Goal: Task Accomplishment & Management: Use online tool/utility

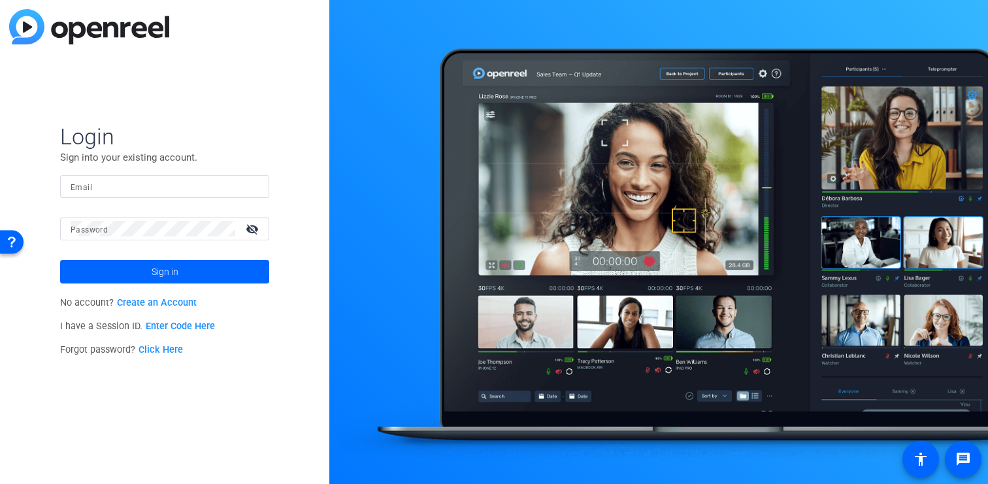
click at [197, 187] on input "Email" at bounding box center [165, 186] width 188 height 16
click at [0, 483] on com-1password-button at bounding box center [0, 484] width 0 height 0
type input "[PERSON_NAME][EMAIL_ADDRESS][DOMAIN_NAME]"
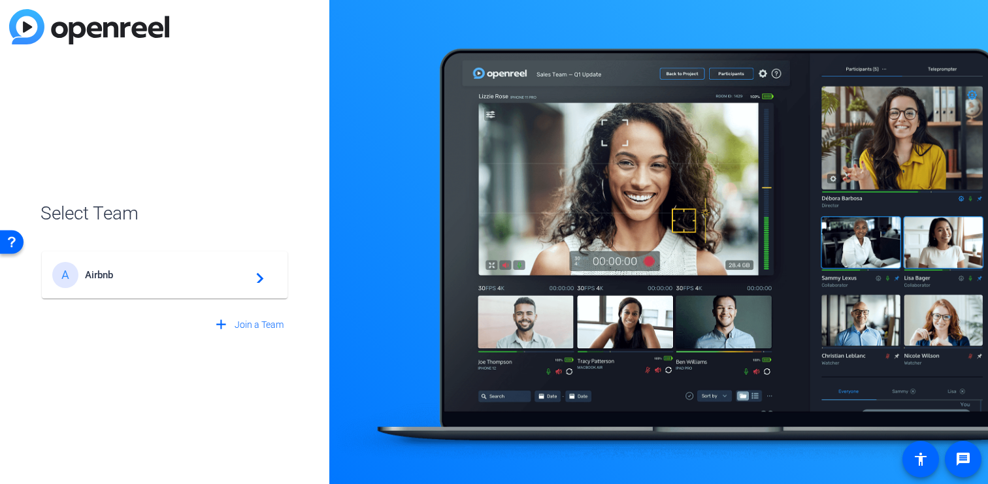
click at [113, 280] on span "Airbnb" at bounding box center [166, 275] width 163 height 12
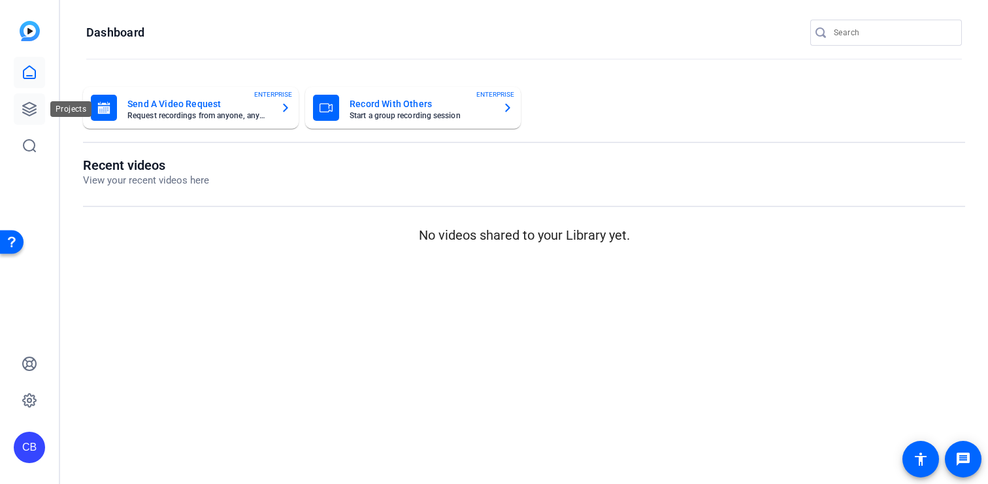
click at [24, 107] on icon at bounding box center [30, 109] width 16 height 16
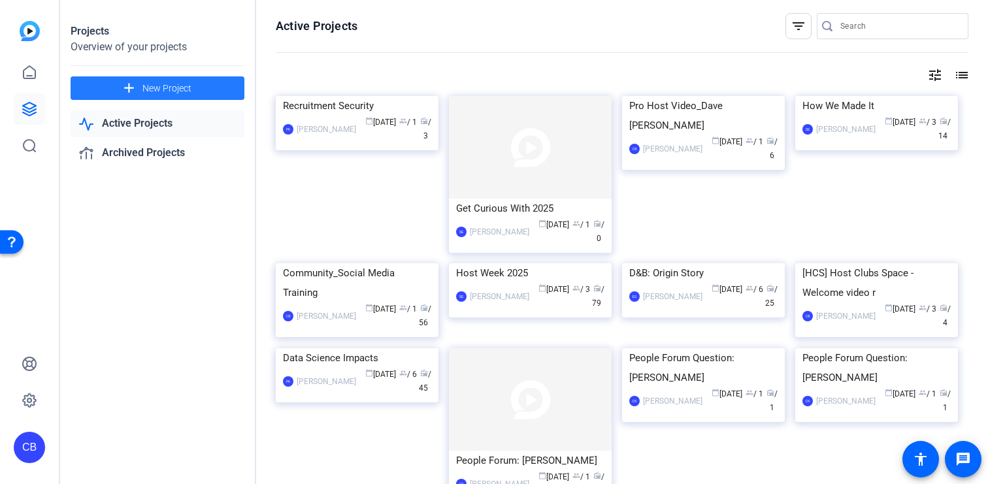
click at [184, 86] on span "New Project" at bounding box center [166, 89] width 49 height 14
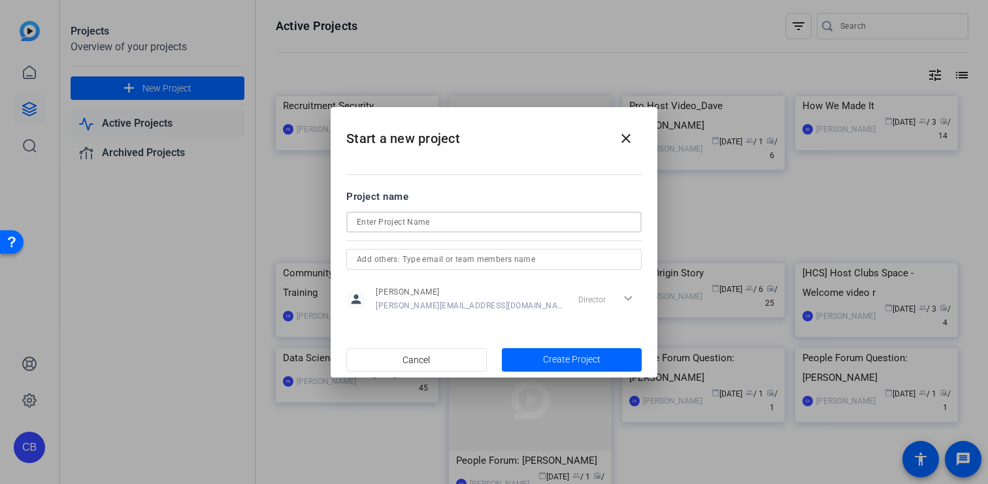
click at [433, 221] on input at bounding box center [494, 222] width 274 height 16
type input "Inclusion Training"
click at [579, 364] on span "Create Project" at bounding box center [571, 360] width 57 height 14
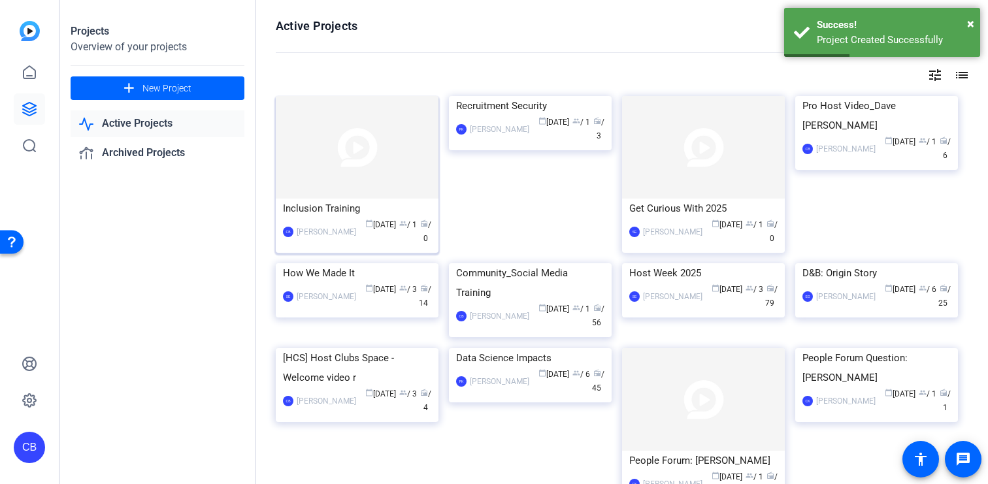
click at [335, 208] on div "Inclusion Training" at bounding box center [357, 209] width 148 height 20
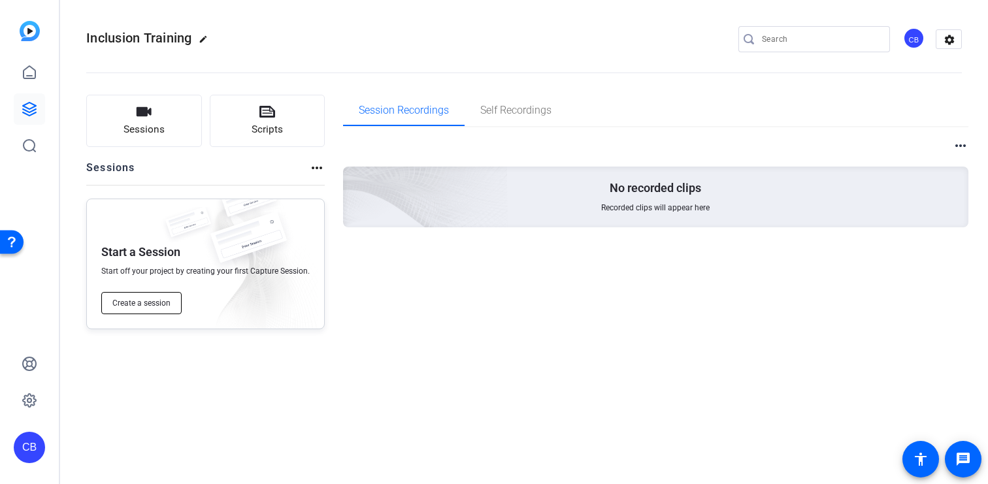
click at [158, 300] on span "Create a session" at bounding box center [141, 303] width 58 height 10
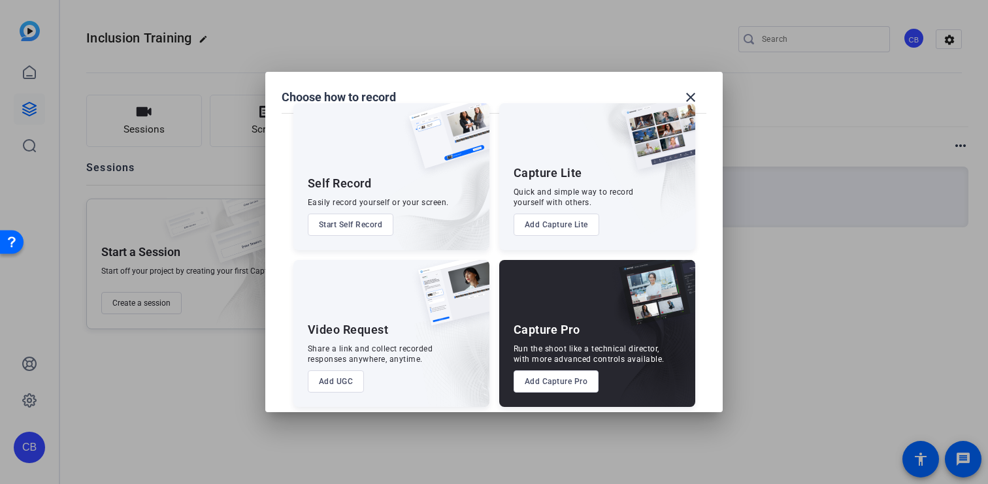
scroll to position [28, 0]
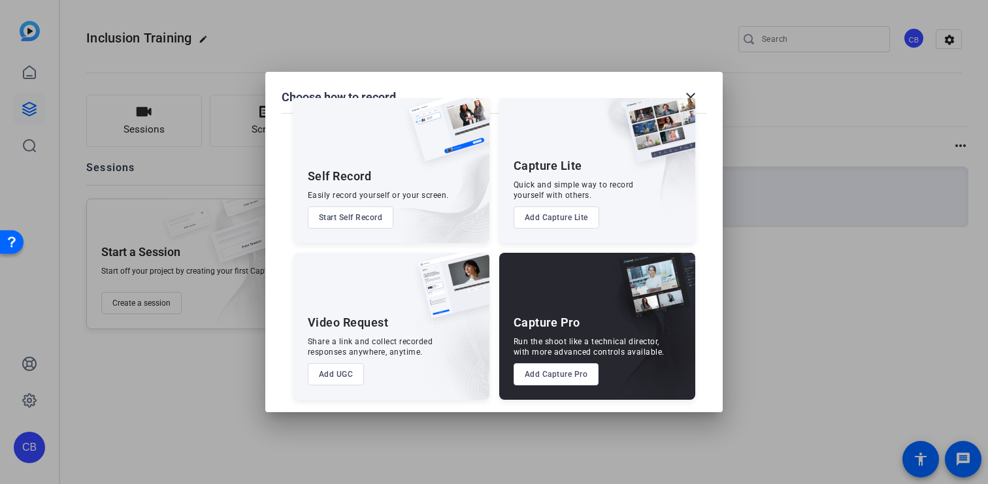
click at [553, 369] on button "Add Capture Pro" at bounding box center [556, 374] width 86 height 22
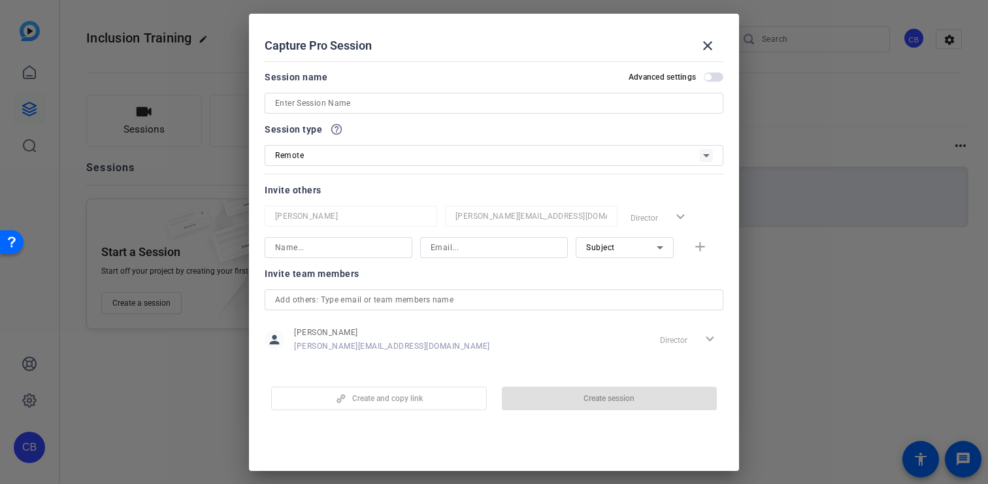
click at [382, 105] on input at bounding box center [494, 103] width 438 height 16
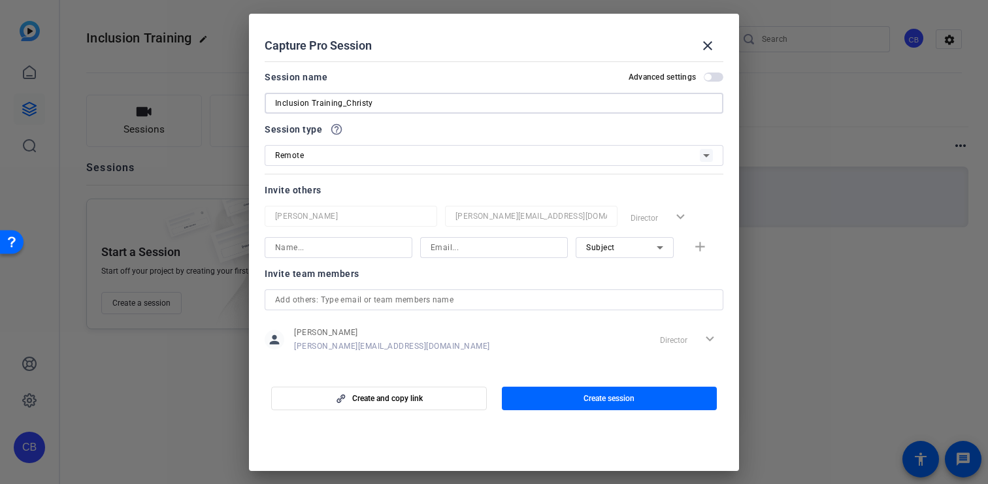
click at [387, 108] on input "Inclusion Training_Christy" at bounding box center [494, 103] width 438 height 16
paste input "Christy Keoshian"
click at [313, 104] on input "Inclusion Christy Keoshian" at bounding box center [494, 103] width 438 height 16
type input "Inclusion Training_Christy Keoshian"
click at [361, 249] on input at bounding box center [338, 248] width 127 height 16
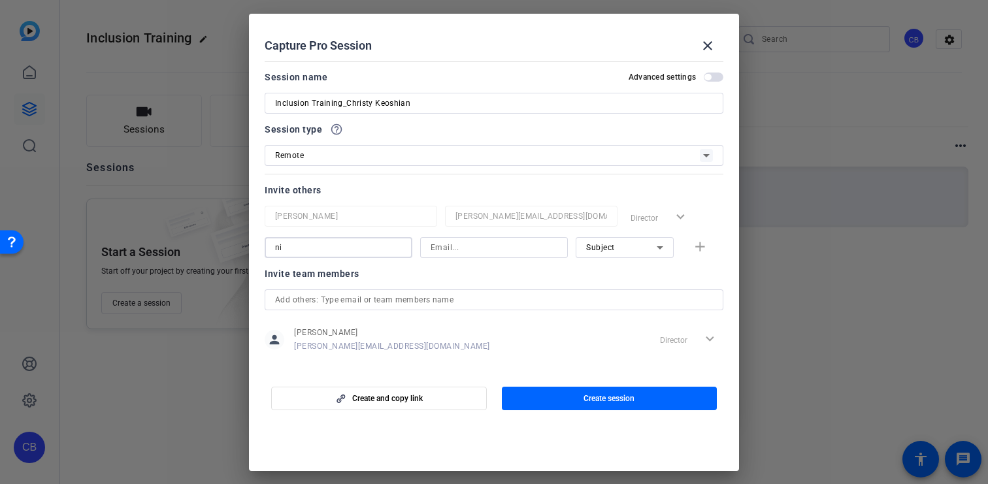
type input "n"
type input "[PERSON_NAME]"
click at [491, 256] on div at bounding box center [493, 247] width 127 height 21
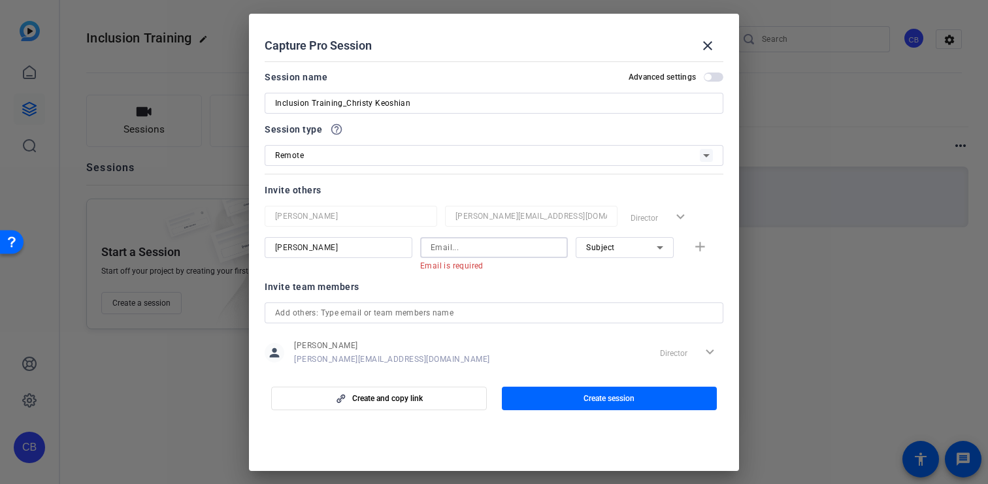
paste input "[PERSON_NAME][EMAIL_ADDRESS][PERSON_NAME][DOMAIN_NAME]"
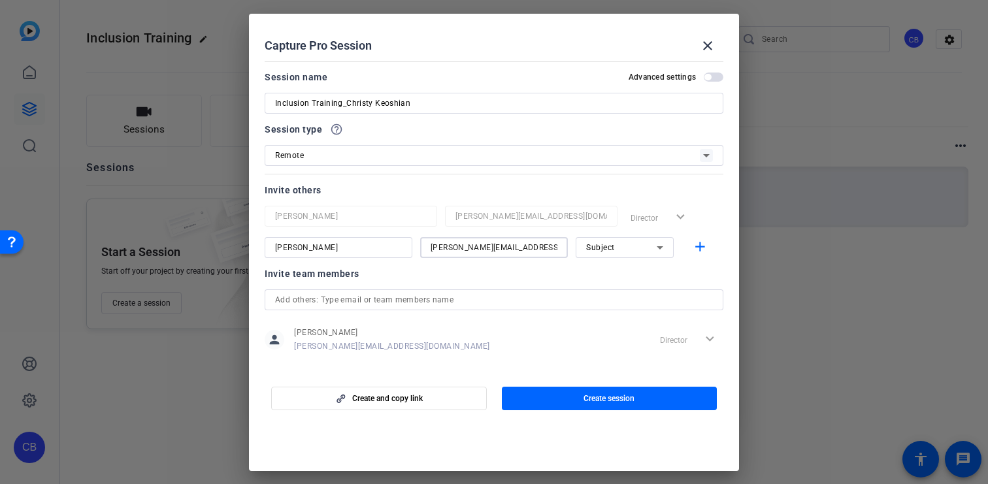
type input "[PERSON_NAME][EMAIL_ADDRESS][PERSON_NAME][DOMAIN_NAME]"
click at [626, 244] on div "Subject" at bounding box center [621, 247] width 71 height 16
click at [624, 270] on mat-option "Collaborator" at bounding box center [617, 273] width 98 height 21
click at [692, 248] on mat-icon "add" at bounding box center [700, 247] width 16 height 16
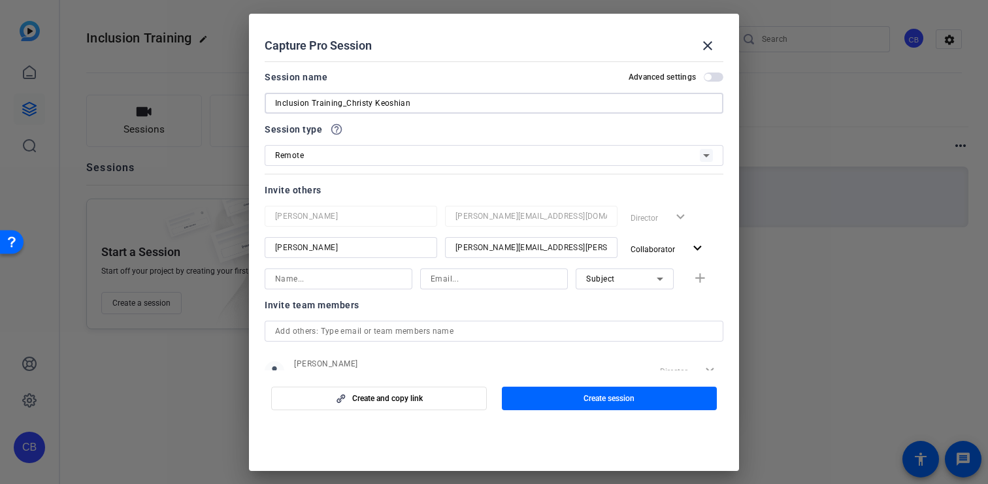
drag, startPoint x: 427, startPoint y: 106, endPoint x: 345, endPoint y: 108, distance: 81.7
click at [345, 108] on input "Inclusion Training_Christy Keoshian" at bounding box center [494, 103] width 438 height 16
click at [295, 278] on input at bounding box center [338, 279] width 127 height 16
paste input "Christy Keoshian"
type input "Christy Keoshian"
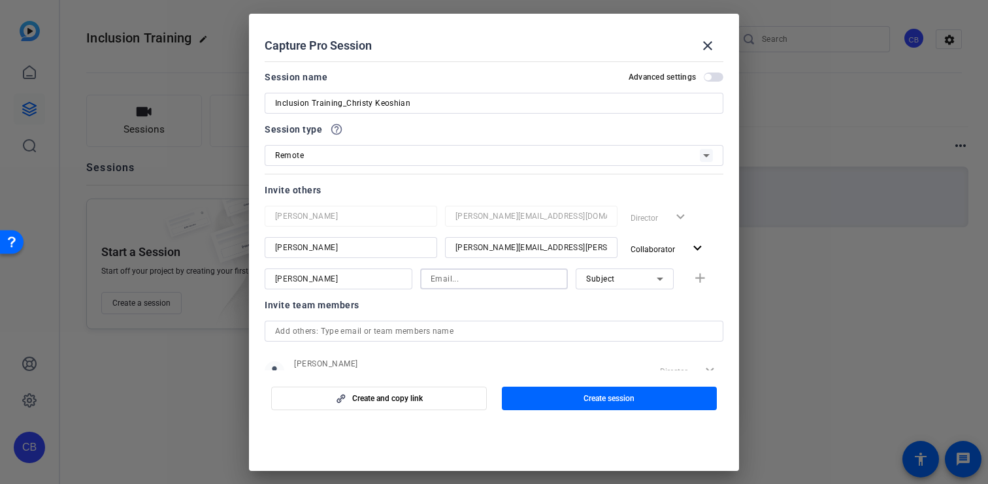
click at [459, 280] on input at bounding box center [493, 279] width 127 height 16
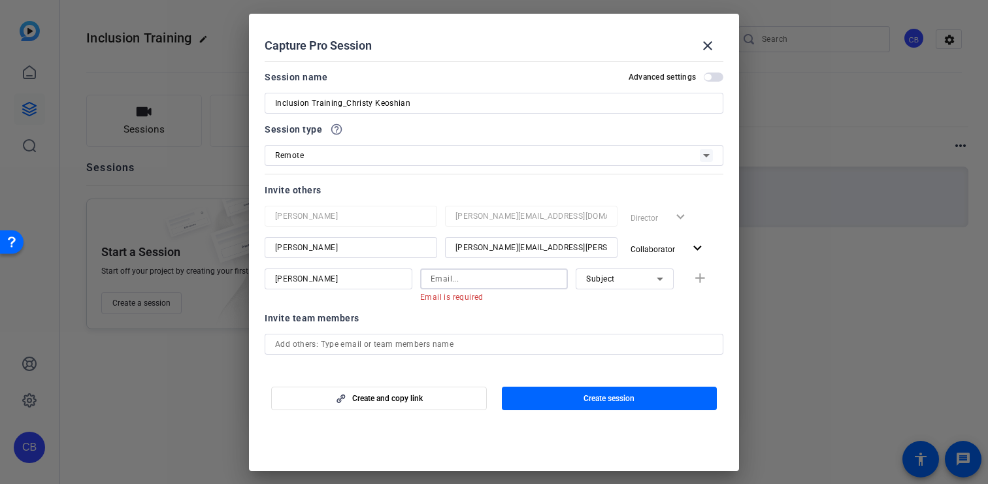
paste input "christy.keoshian@airbnb.com"
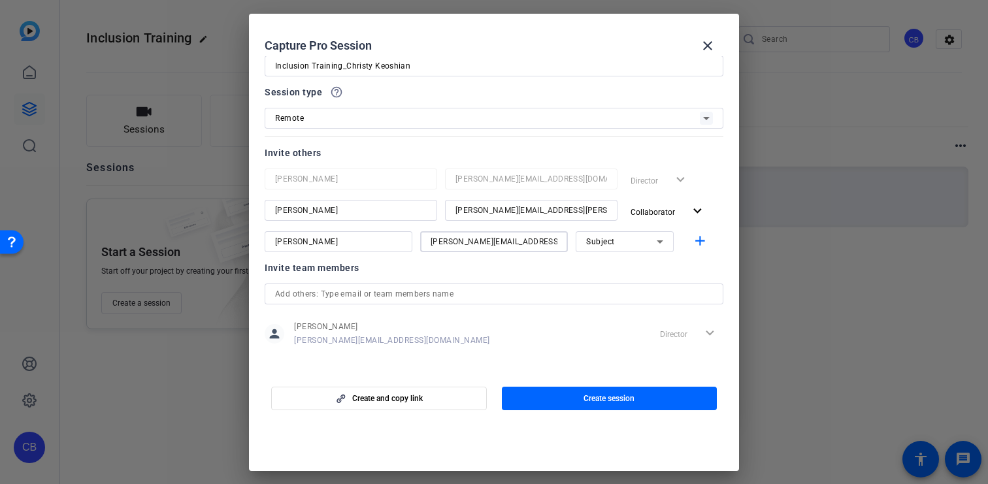
scroll to position [44, 0]
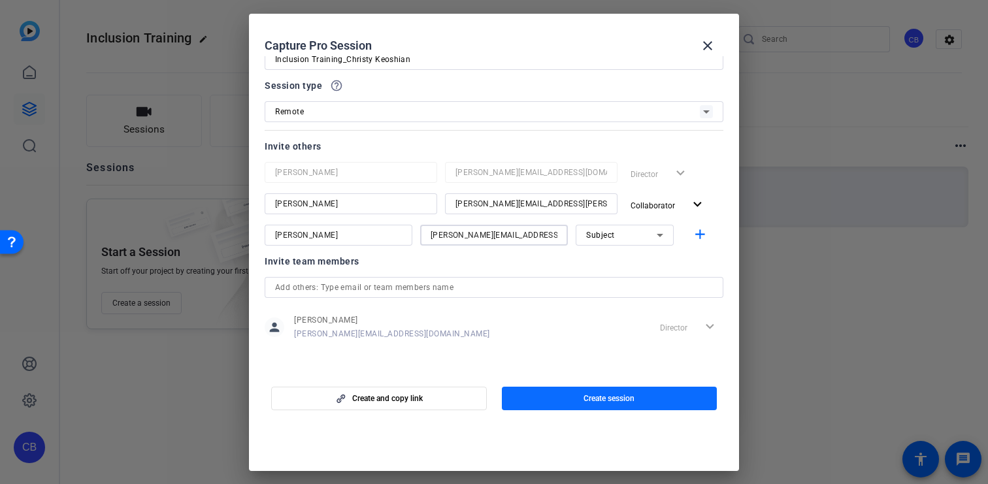
type input "christy.keoshian@airbnb.com"
click at [619, 396] on span "Create session" at bounding box center [608, 398] width 51 height 10
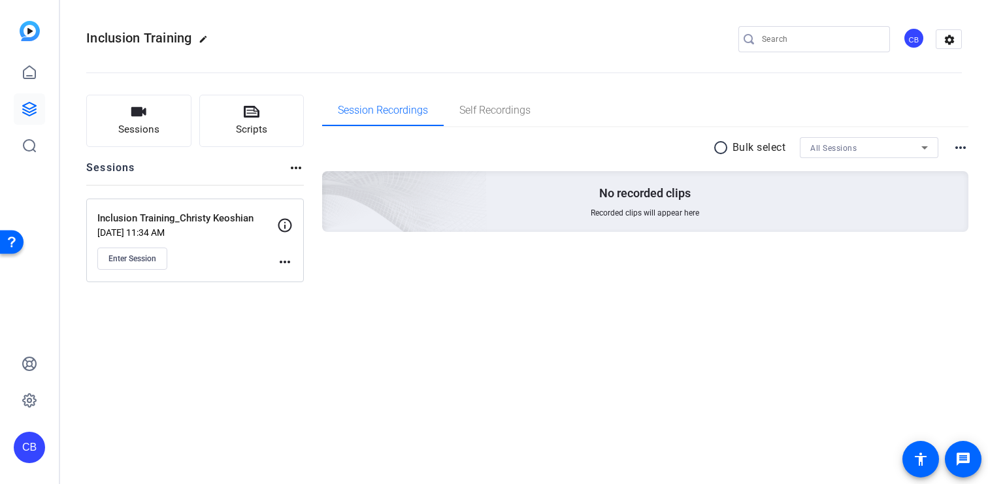
click at [166, 219] on p "Inclusion Training_Christy Keoshian" at bounding box center [187, 218] width 180 height 15
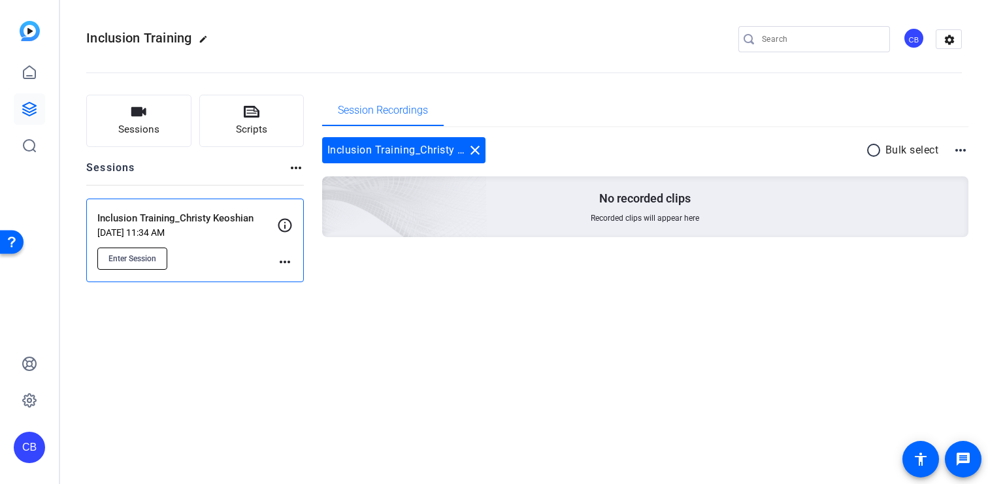
click at [136, 261] on span "Enter Session" at bounding box center [132, 258] width 48 height 10
drag, startPoint x: 259, startPoint y: 219, endPoint x: 181, endPoint y: 219, distance: 77.7
click at [181, 219] on p "Inclusion Training_Christy Keoshian" at bounding box center [187, 218] width 180 height 15
copy p "Christy Keoshian"
click at [470, 289] on div "Sessions Scripts Sessions more_horiz Inclusion Training_Christy Keoshian Oct 01…" at bounding box center [523, 188] width 927 height 220
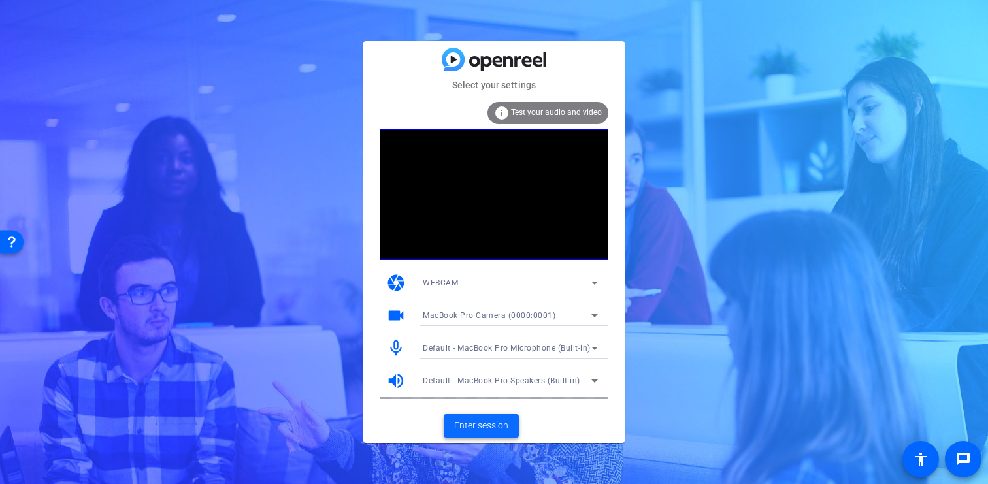
click at [487, 430] on span "Enter session" at bounding box center [481, 426] width 54 height 14
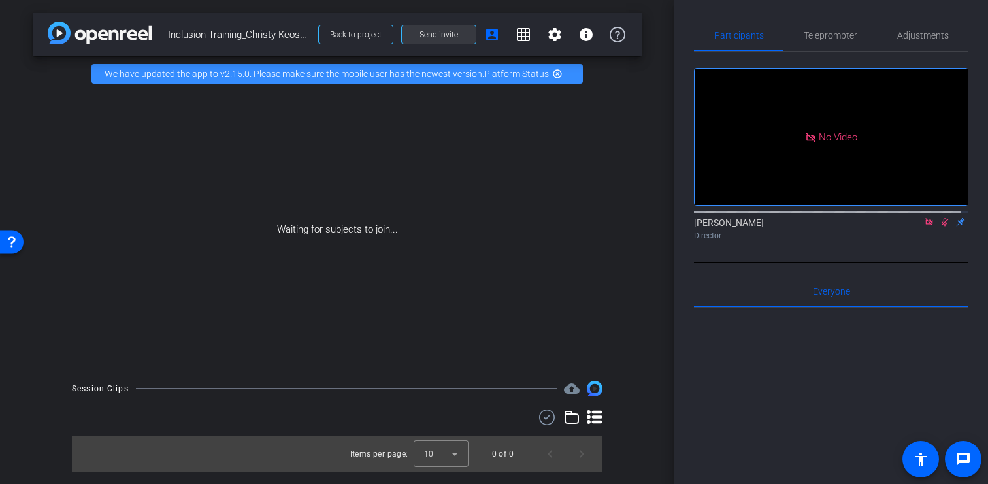
click at [458, 33] on span at bounding box center [439, 34] width 74 height 31
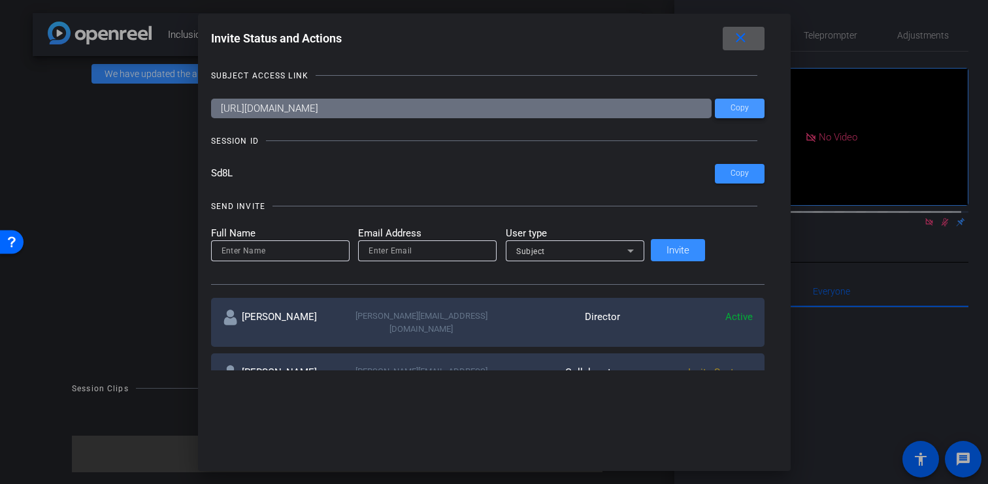
click at [730, 106] on span "Copy" at bounding box center [739, 108] width 18 height 10
click at [715, 180] on span at bounding box center [740, 173] width 50 height 31
click at [730, 176] on span "Copy" at bounding box center [739, 174] width 18 height 10
click at [307, 252] on input at bounding box center [280, 251] width 118 height 16
type input "[PERSON_NAME]"
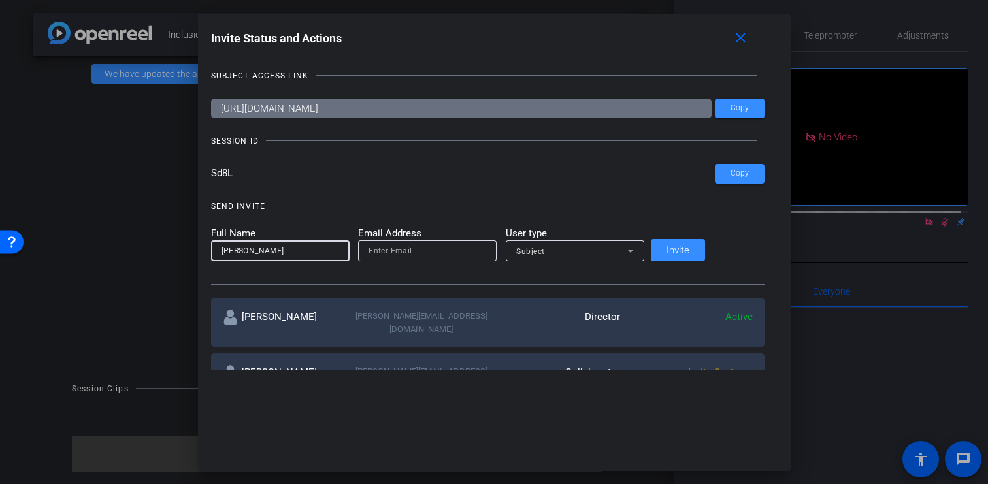
click at [424, 250] on input "email" at bounding box center [427, 251] width 118 height 16
click at [412, 248] on input "email" at bounding box center [427, 251] width 118 height 16
paste input "[EMAIL_ADDRESS][PERSON_NAME][DOMAIN_NAME]"
type input "[EMAIL_ADDRESS][PERSON_NAME][DOMAIN_NAME]"
click at [573, 255] on div "Subject" at bounding box center [571, 251] width 111 height 16
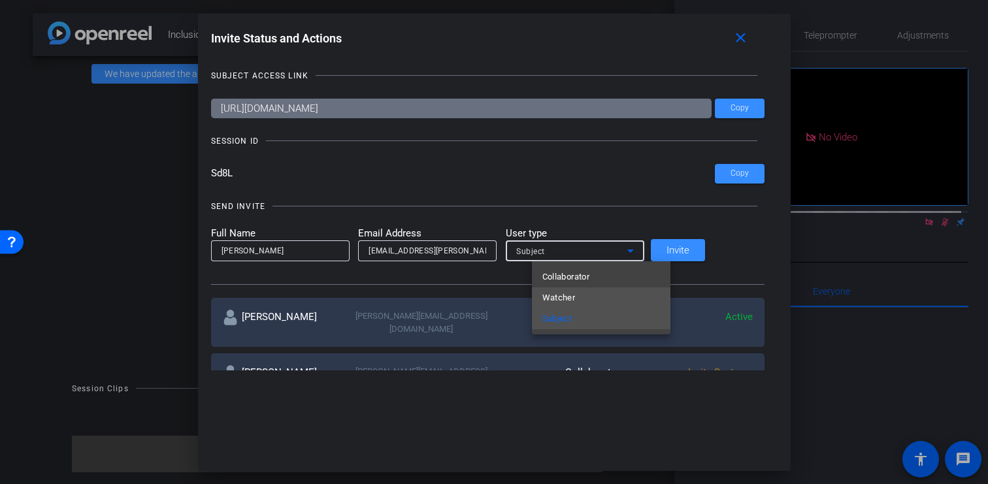
click at [575, 301] on span "Watcher" at bounding box center [558, 298] width 33 height 16
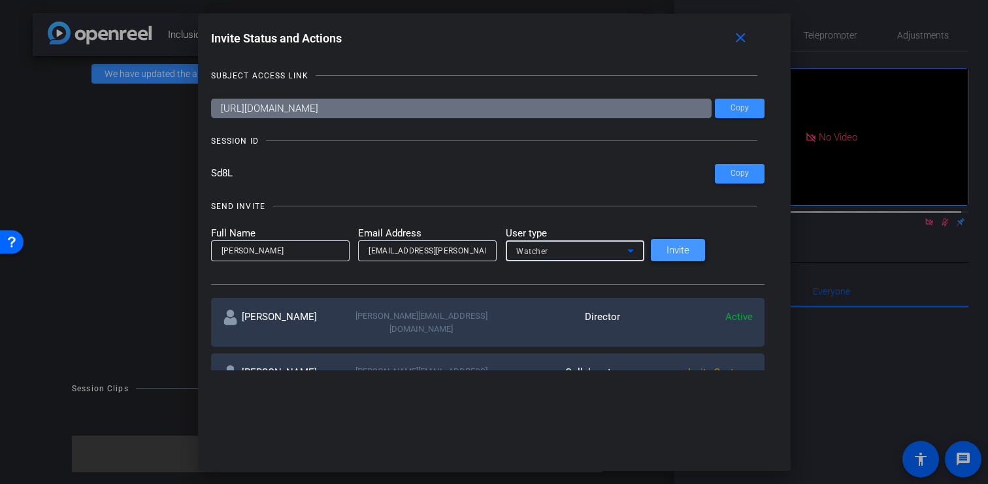
click at [689, 253] on span "Invite" at bounding box center [677, 251] width 23 height 10
click at [732, 40] on mat-icon "close" at bounding box center [740, 38] width 16 height 16
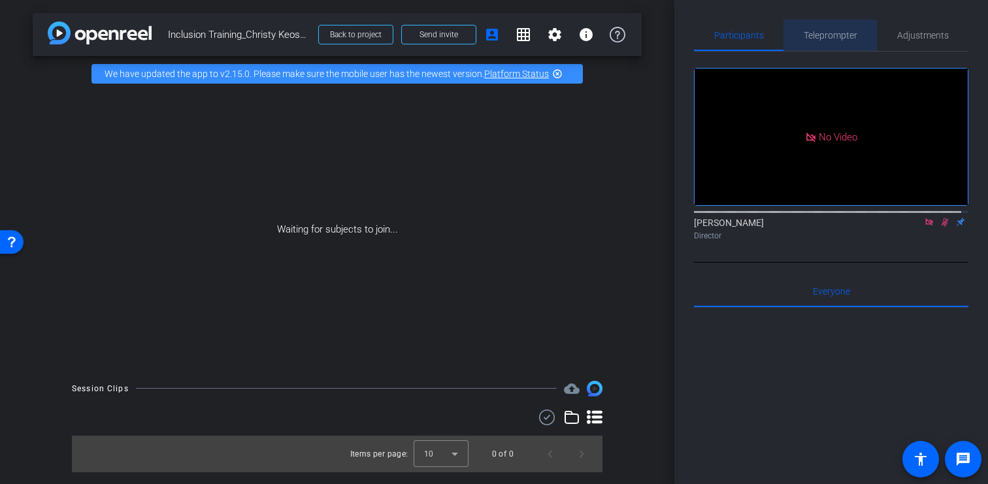
click at [846, 35] on span "Teleprompter" at bounding box center [830, 35] width 54 height 9
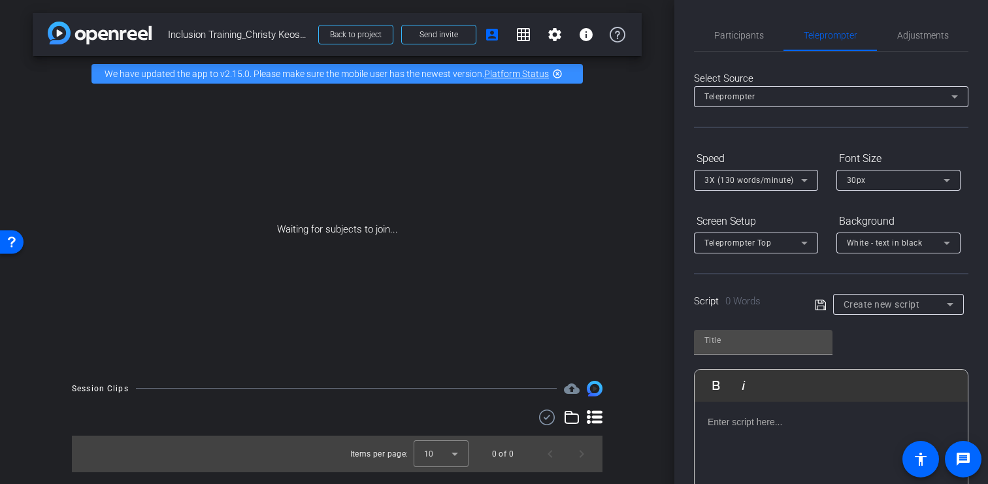
click at [733, 434] on div at bounding box center [830, 467] width 273 height 131
click at [782, 438] on h2 "Opening to “Introduction to Discrimination Topics” Training Module" at bounding box center [830, 429] width 247 height 29
drag, startPoint x: 778, startPoint y: 436, endPoint x: 695, endPoint y: 419, distance: 84.7
click at [875, 303] on span "Create new script" at bounding box center [881, 304] width 76 height 10
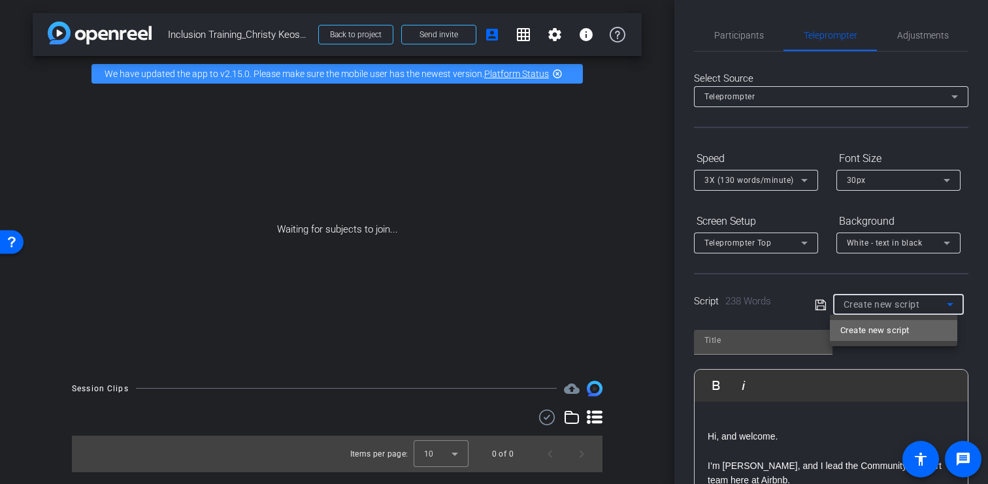
click at [879, 331] on span "Create new script" at bounding box center [874, 331] width 69 height 16
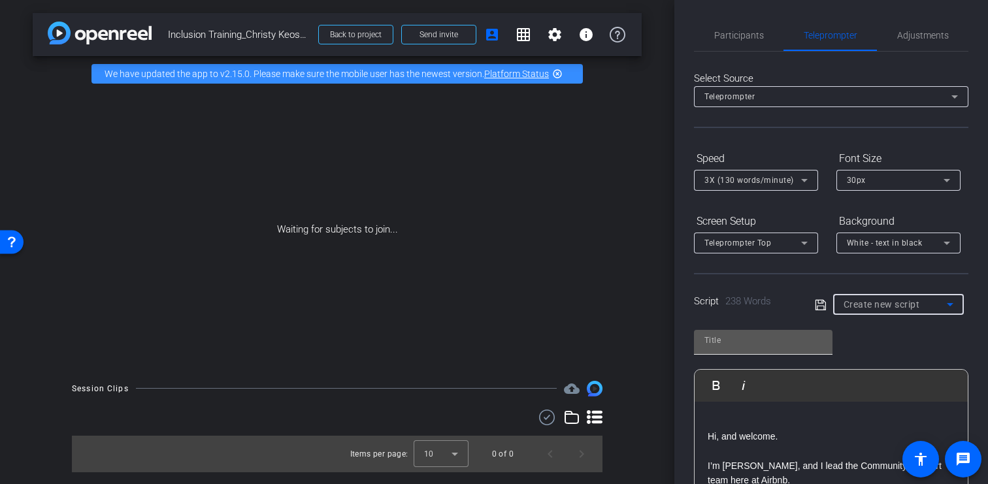
click at [736, 343] on input "text" at bounding box center [763, 340] width 118 height 16
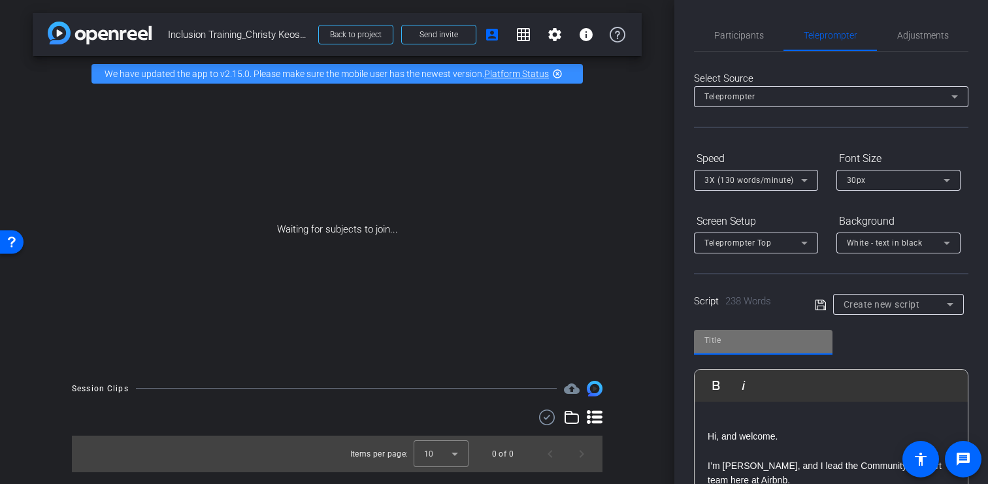
paste input "“Introduction to Discrimination Topics” Training Module"
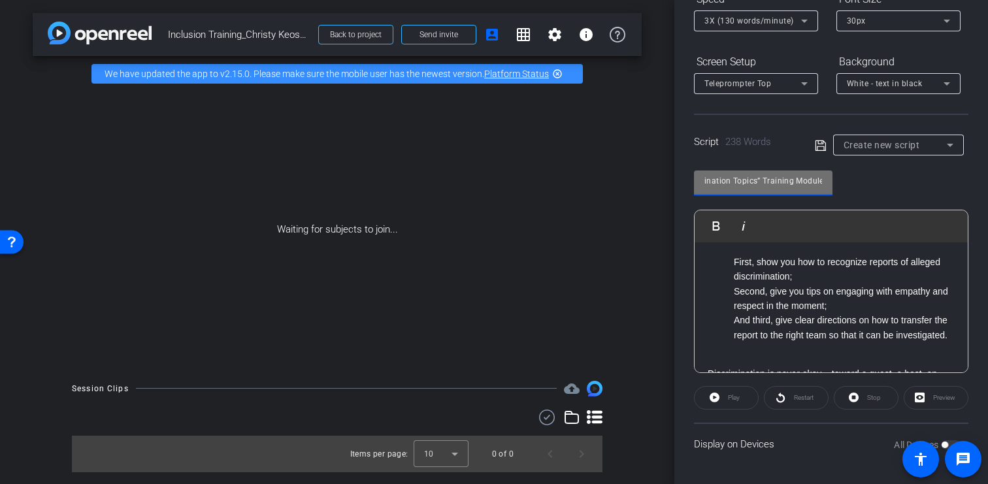
scroll to position [451, 0]
type input "“Introduction to Discrimination Topics” Training Module"
click at [833, 285] on p "First, show you how to recognize reports of alleged discrimination;" at bounding box center [843, 269] width 221 height 29
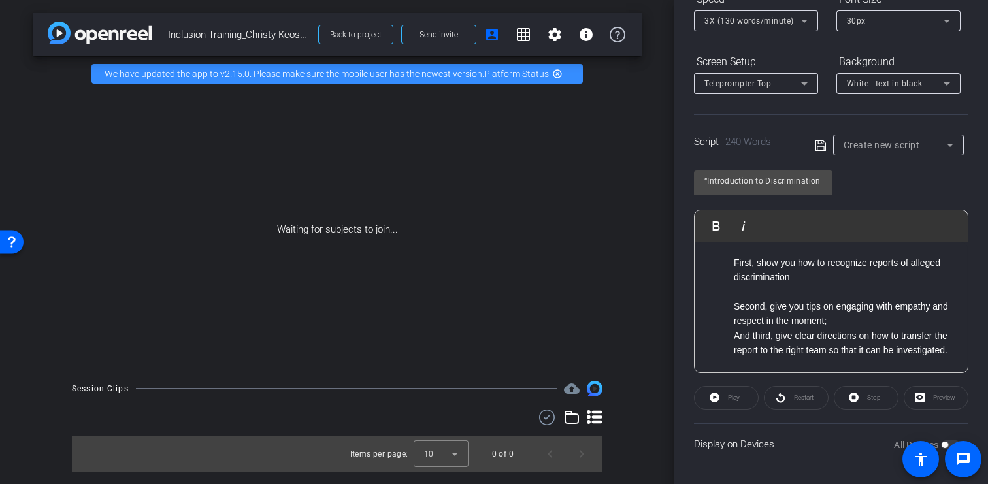
click at [852, 329] on p "Second, give you tips on engaging with empathy and respect in the moment;" at bounding box center [843, 313] width 221 height 29
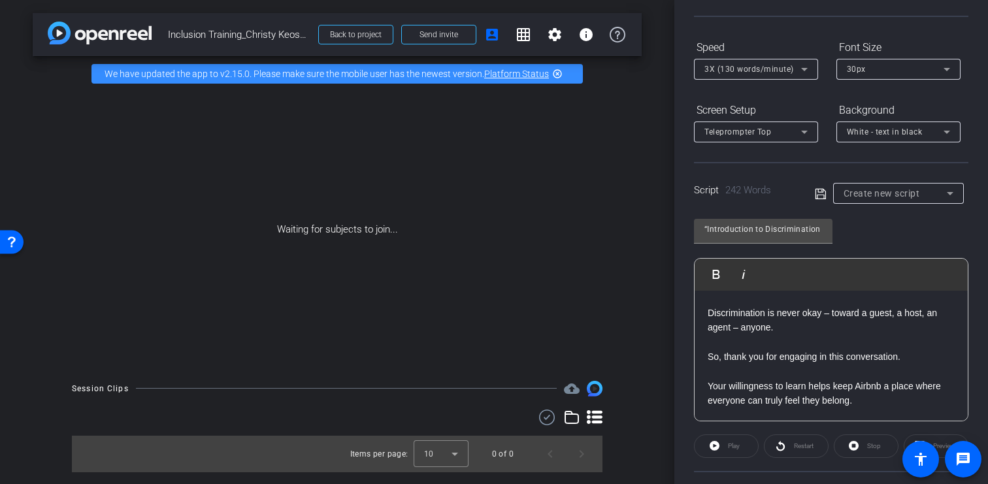
scroll to position [605, 0]
click at [907, 195] on span "Create new script" at bounding box center [881, 193] width 76 height 10
click at [902, 217] on span "Create new script" at bounding box center [874, 220] width 69 height 16
click at [818, 190] on icon at bounding box center [819, 193] width 10 height 10
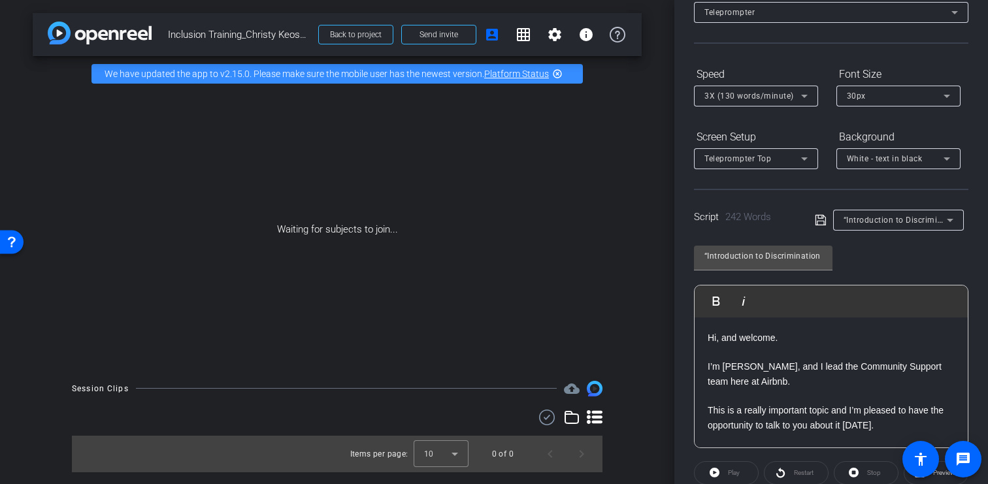
scroll to position [159, 0]
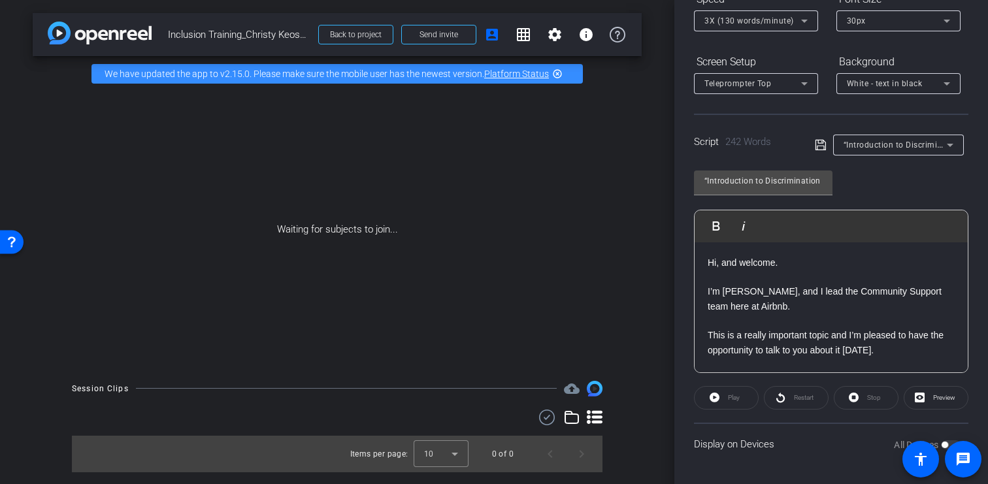
click at [943, 445] on div "All Devices" at bounding box center [927, 444] width 67 height 13
click at [945, 444] on span at bounding box center [962, 459] width 37 height 37
click at [946, 443] on span at bounding box center [962, 459] width 37 height 37
click at [752, 440] on div "Display on Devices All Devices" at bounding box center [831, 444] width 274 height 42
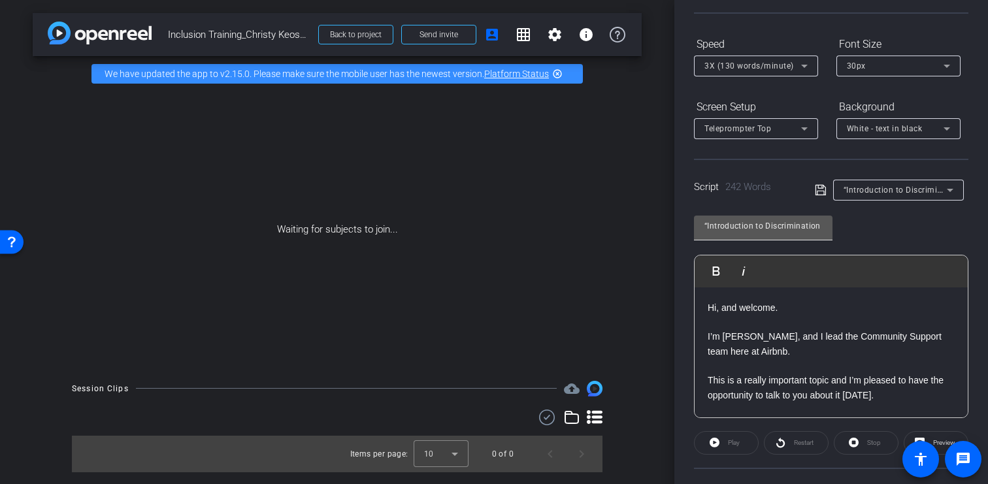
scroll to position [0, 0]
